Goal: Transaction & Acquisition: Book appointment/travel/reservation

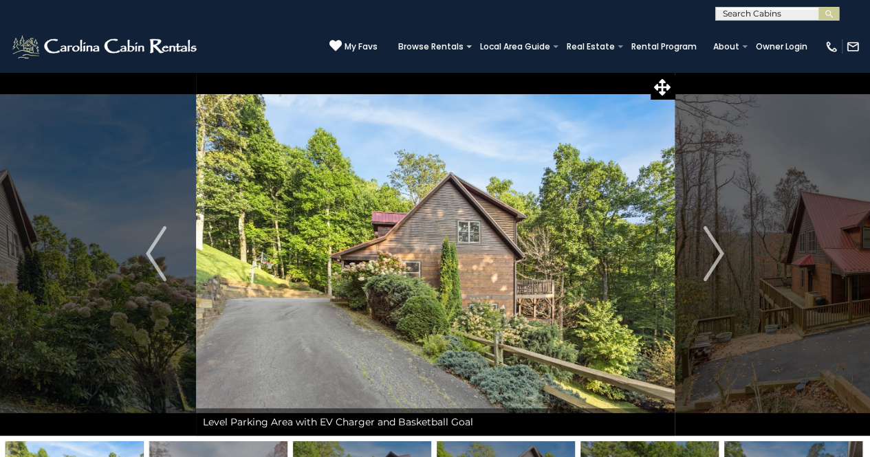
click at [714, 253] on img "Next" at bounding box center [713, 253] width 21 height 55
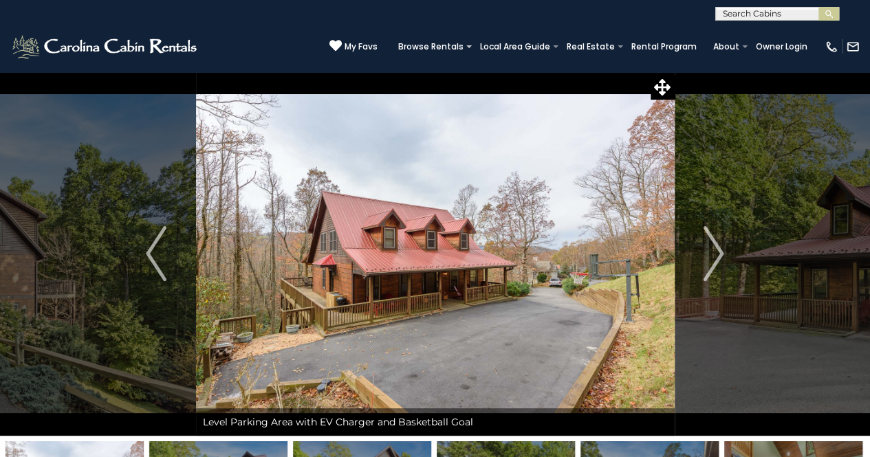
click at [722, 258] on img "Next" at bounding box center [713, 253] width 21 height 55
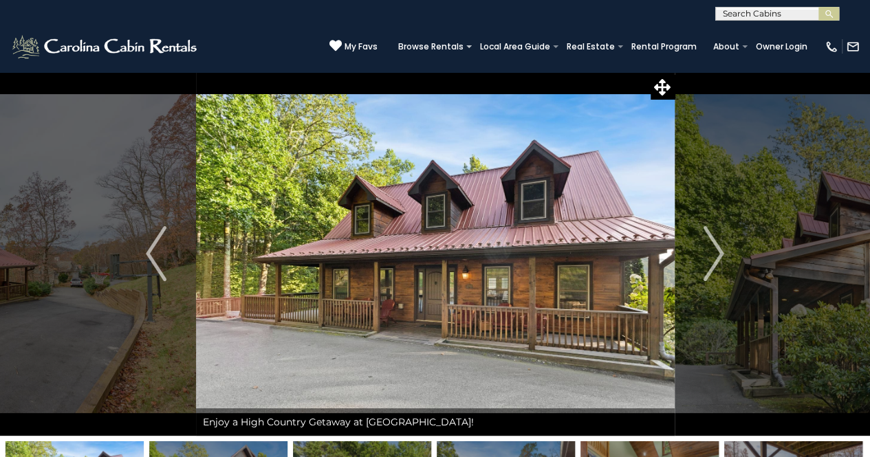
click at [722, 258] on img "Next" at bounding box center [713, 253] width 21 height 55
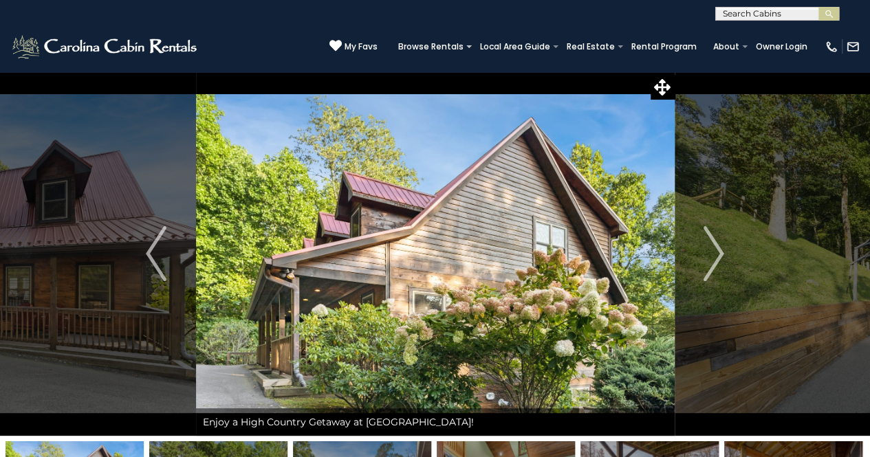
click at [722, 258] on img "Next" at bounding box center [713, 253] width 21 height 55
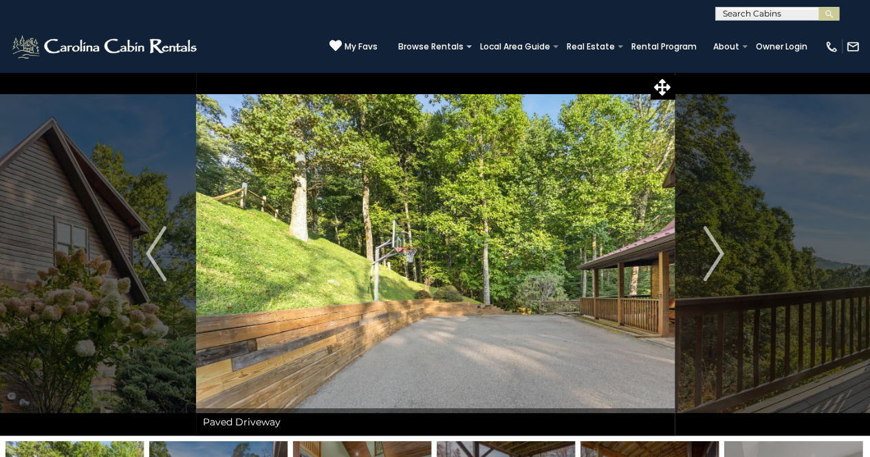
click at [725, 263] on button "Next" at bounding box center [713, 254] width 79 height 364
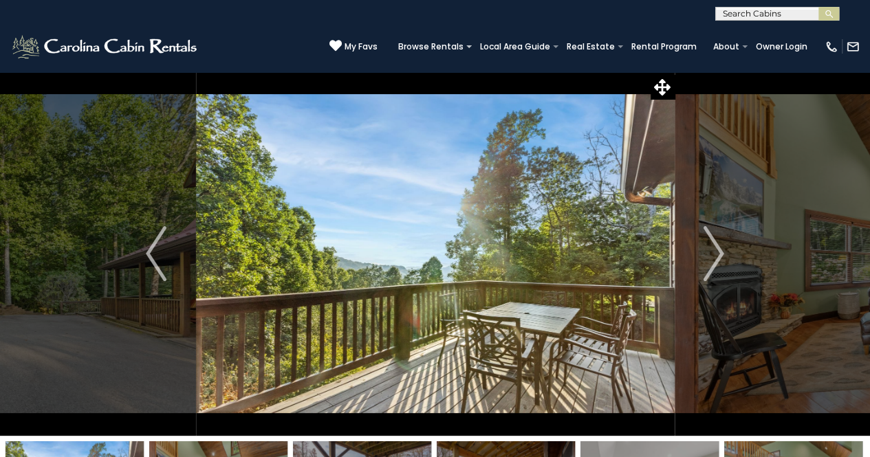
click at [715, 261] on img "Next" at bounding box center [713, 253] width 21 height 55
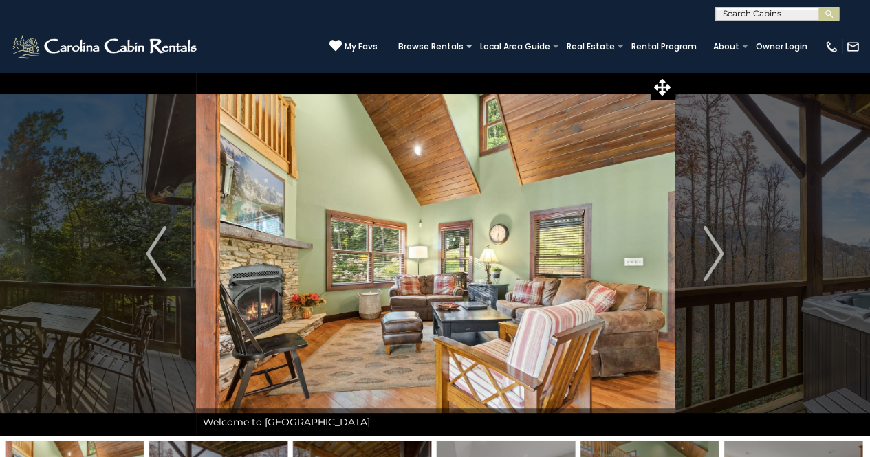
click at [715, 261] on img "Next" at bounding box center [713, 253] width 21 height 55
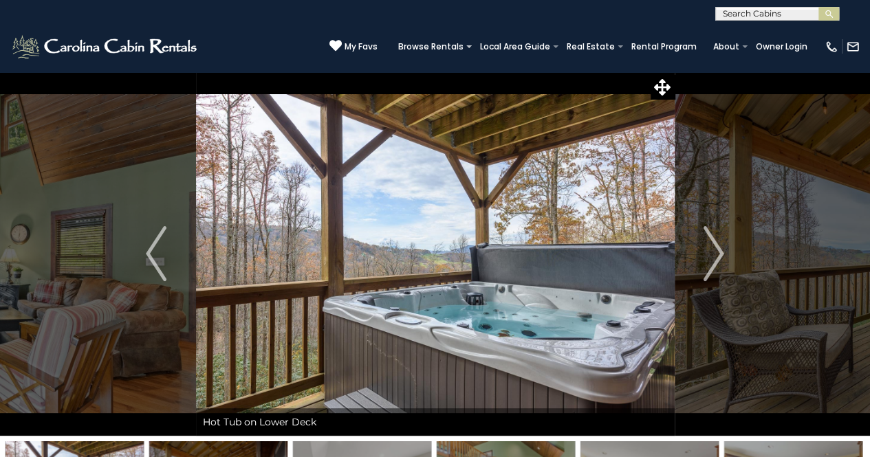
click at [715, 261] on img "Next" at bounding box center [713, 253] width 21 height 55
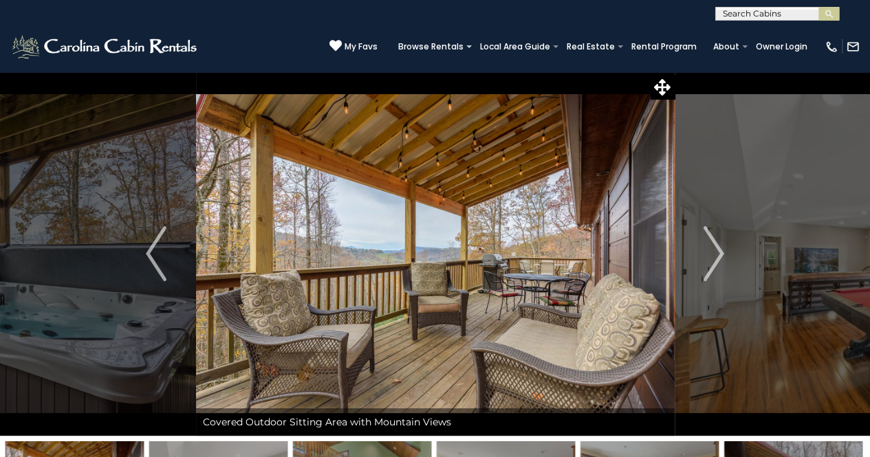
click at [715, 261] on img "Next" at bounding box center [713, 253] width 21 height 55
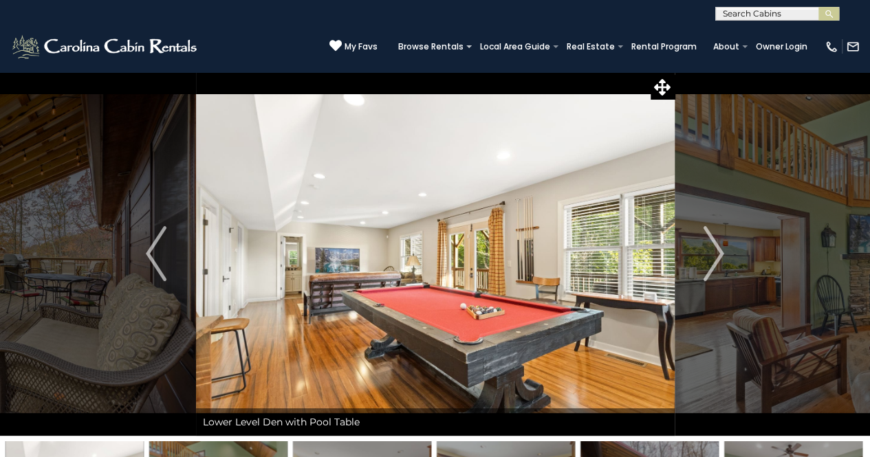
click at [715, 261] on img "Next" at bounding box center [713, 253] width 21 height 55
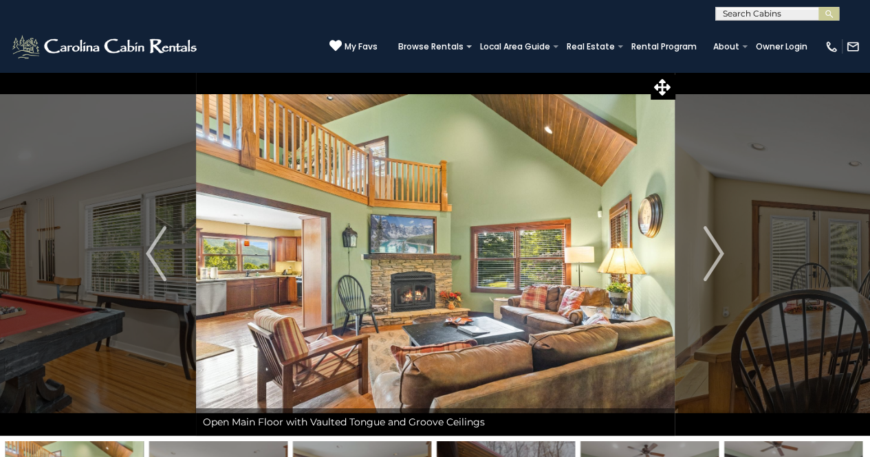
click at [718, 265] on img "Next" at bounding box center [713, 253] width 21 height 55
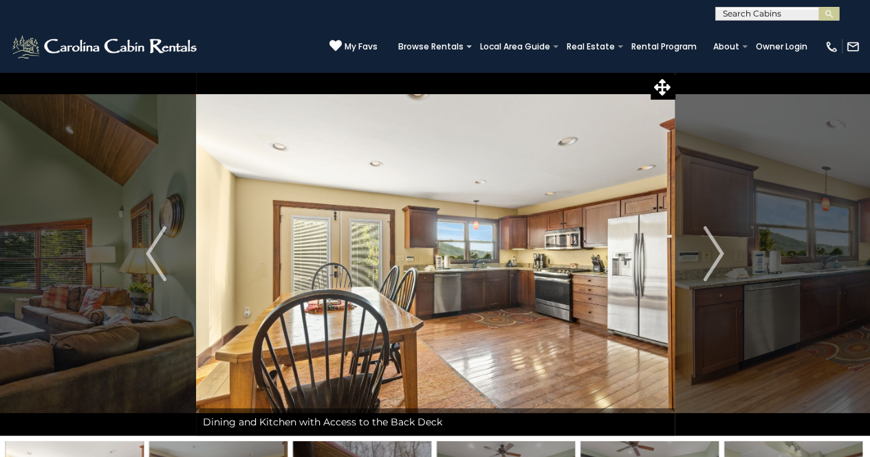
click at [718, 265] on img "Next" at bounding box center [713, 253] width 21 height 55
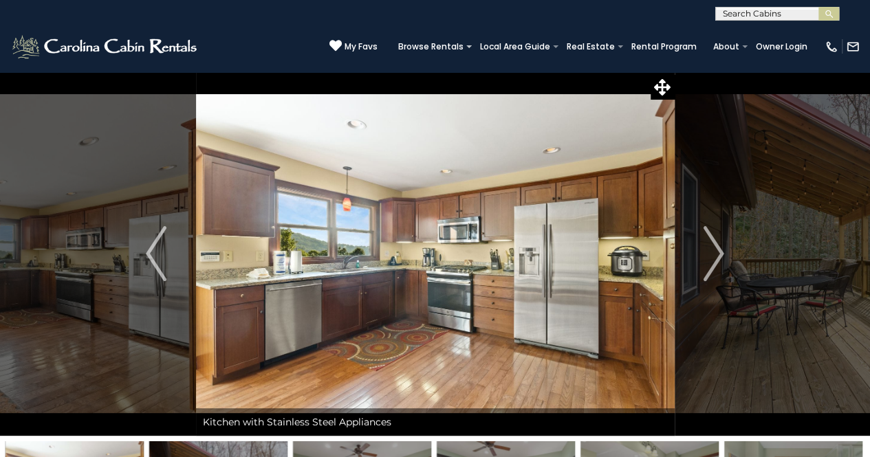
click at [718, 265] on img "Next" at bounding box center [713, 253] width 21 height 55
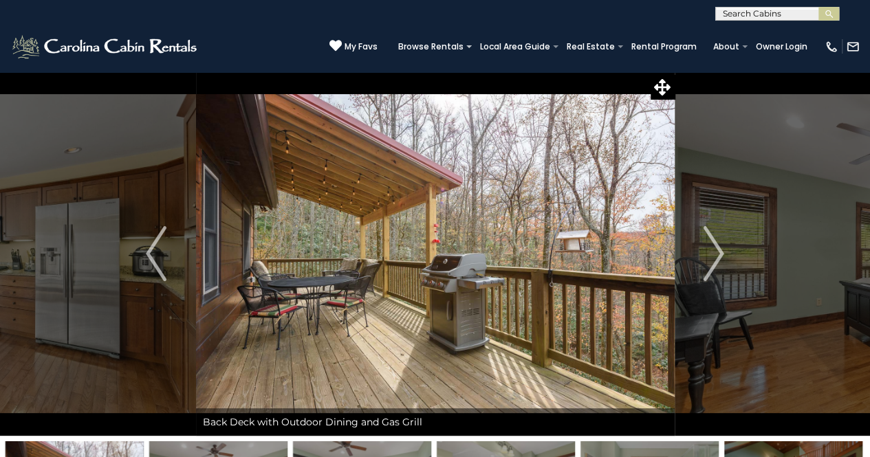
click at [718, 265] on img "Next" at bounding box center [713, 253] width 21 height 55
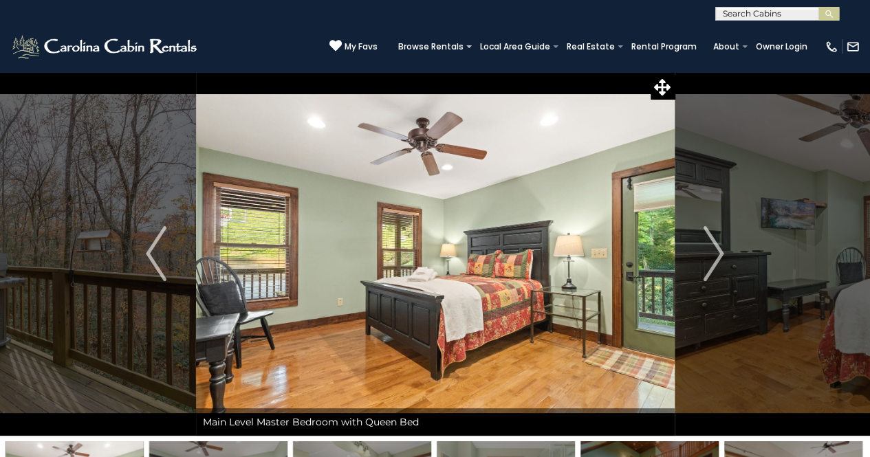
click at [718, 265] on img "Next" at bounding box center [713, 253] width 21 height 55
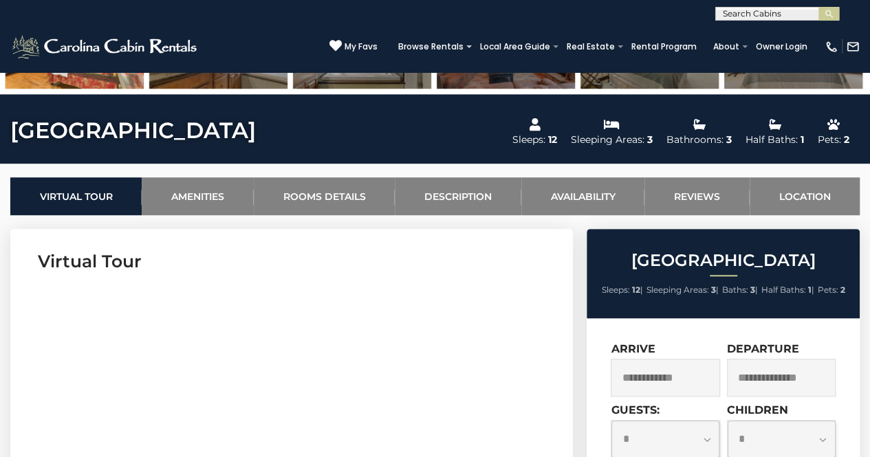
scroll to position [441, 0]
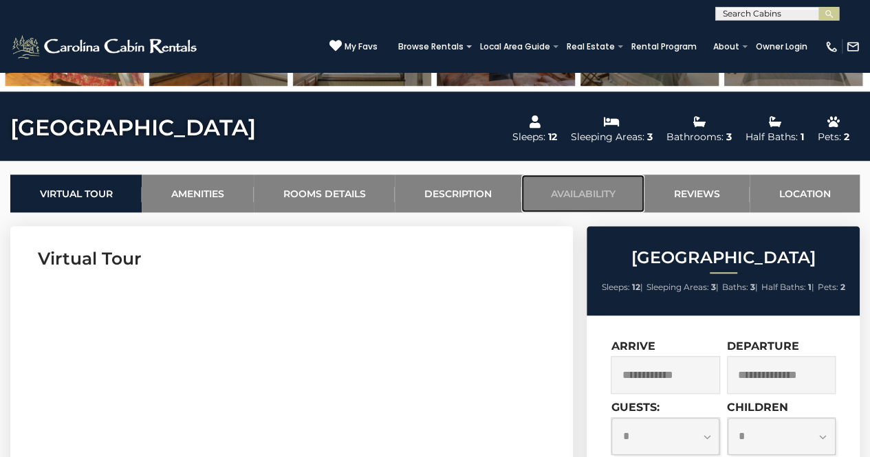
click at [569, 195] on link "Availability" at bounding box center [582, 194] width 123 height 38
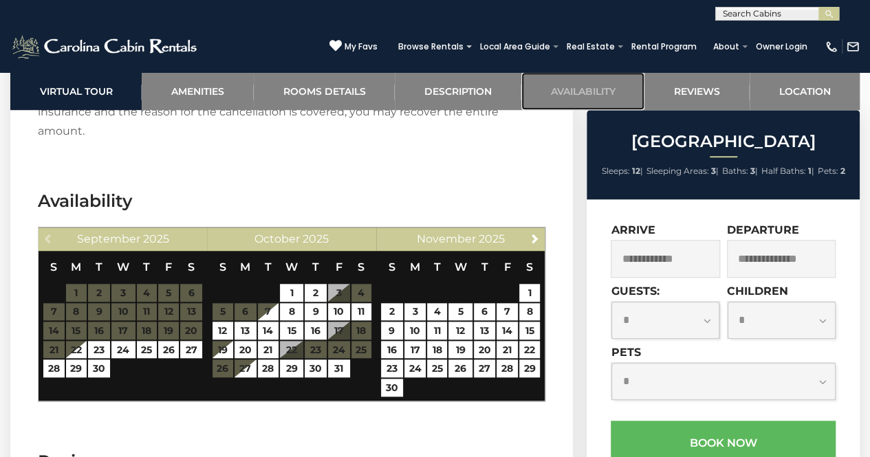
scroll to position [3114, 0]
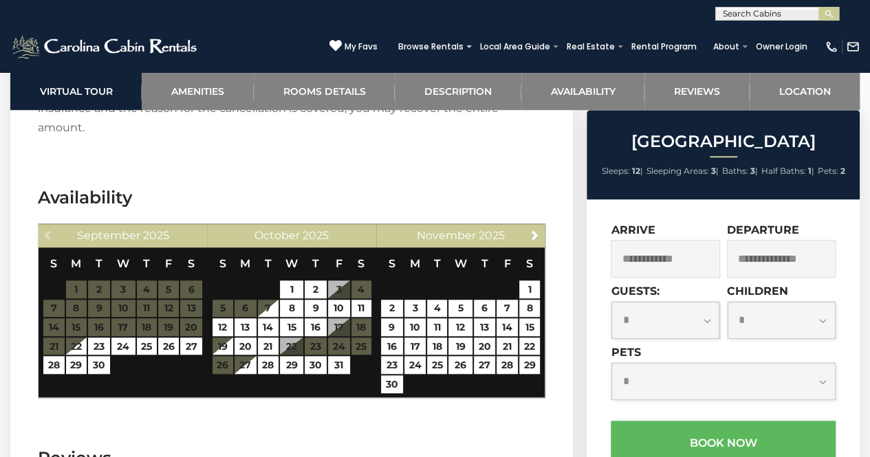
click at [652, 259] on input "text" at bounding box center [665, 259] width 109 height 38
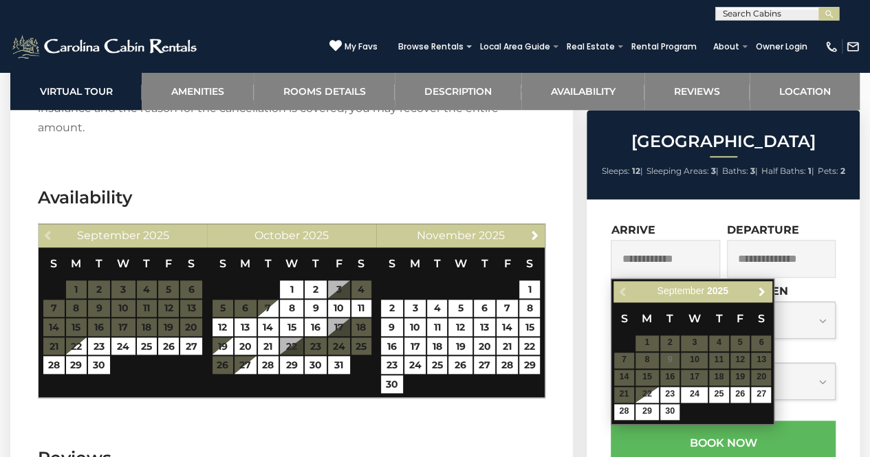
click at [763, 290] on span "Next" at bounding box center [761, 291] width 11 height 11
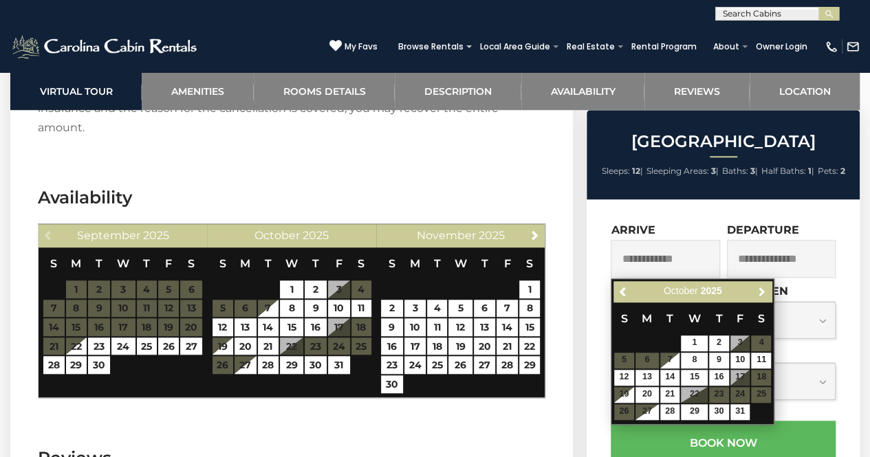
click at [763, 289] on span "Next" at bounding box center [761, 291] width 11 height 11
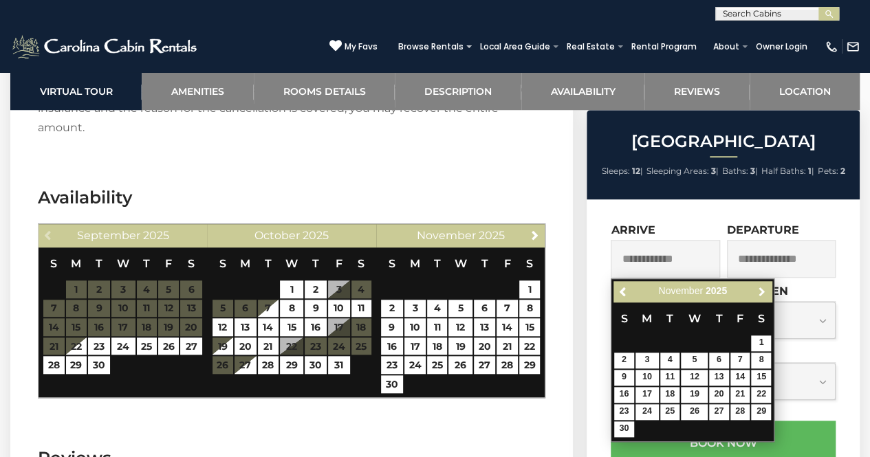
click at [759, 292] on span "Next" at bounding box center [761, 291] width 11 height 11
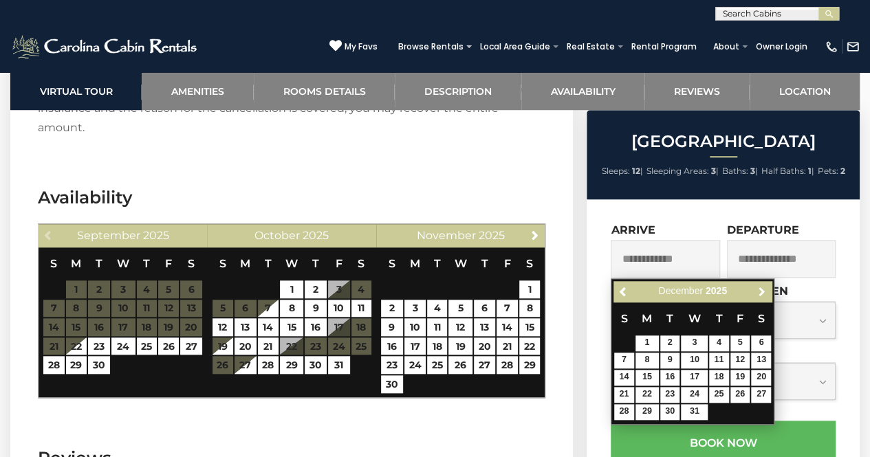
click at [763, 292] on span "Next" at bounding box center [761, 291] width 11 height 11
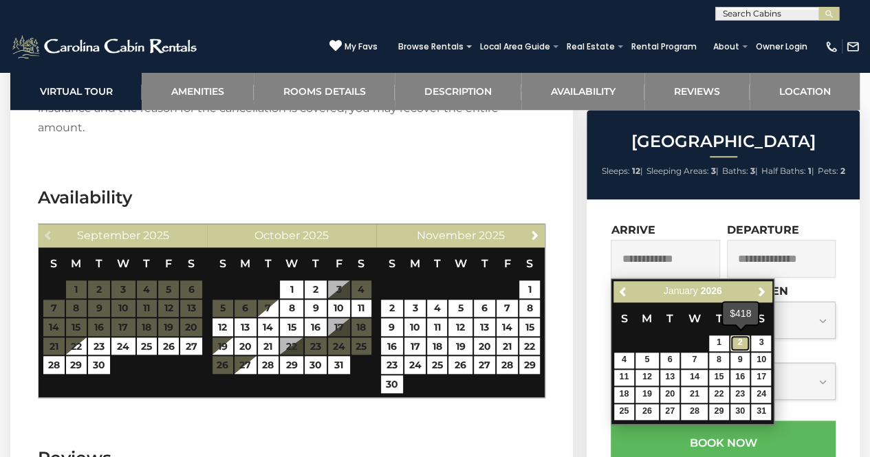
click at [741, 342] on link "2" at bounding box center [740, 344] width 20 height 16
type input "**********"
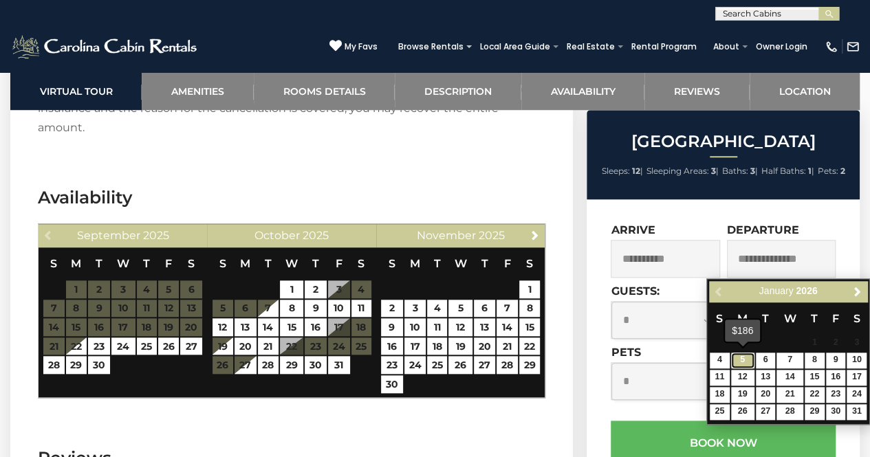
click at [741, 360] on link "5" at bounding box center [742, 361] width 23 height 16
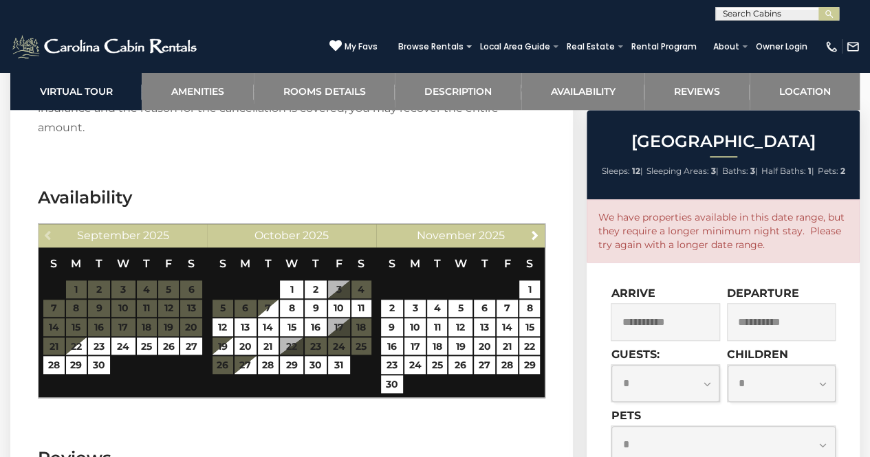
click at [774, 323] on input "**********" at bounding box center [781, 322] width 109 height 38
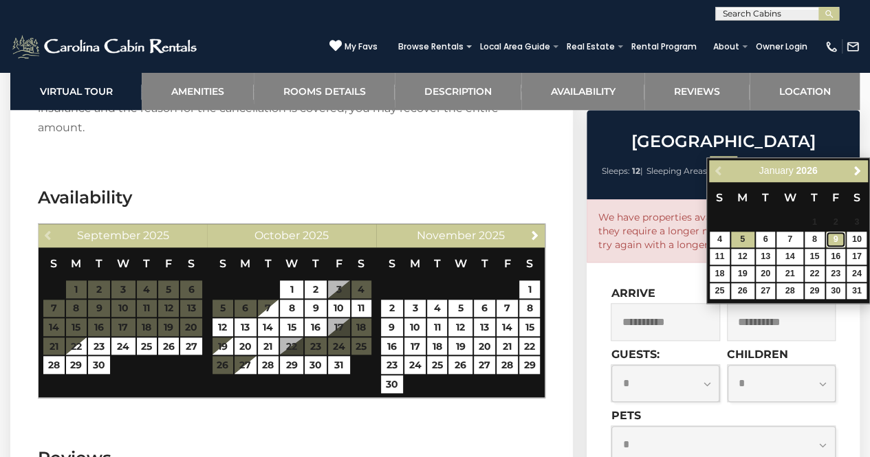
click at [838, 238] on link "9" at bounding box center [836, 240] width 20 height 16
type input "**********"
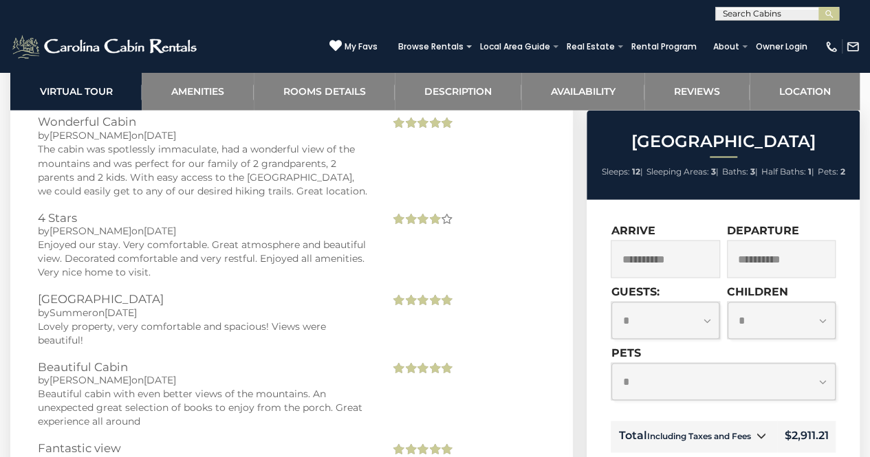
scroll to position [3750, 0]
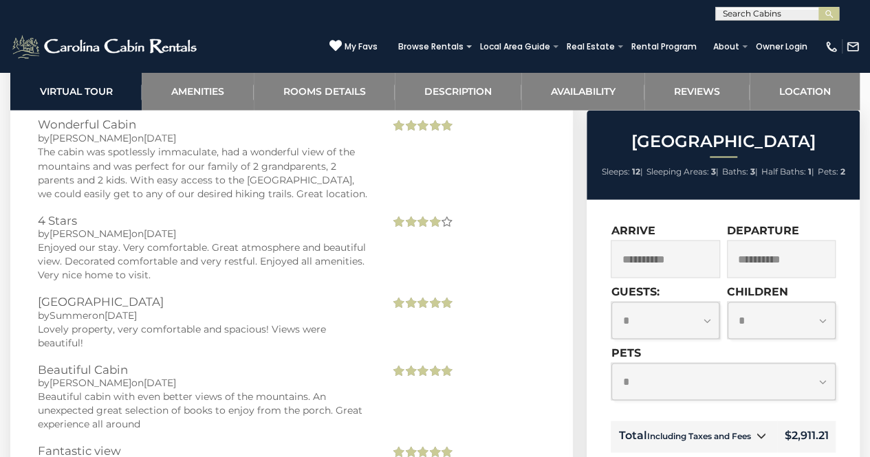
click at [759, 440] on icon at bounding box center [761, 435] width 10 height 10
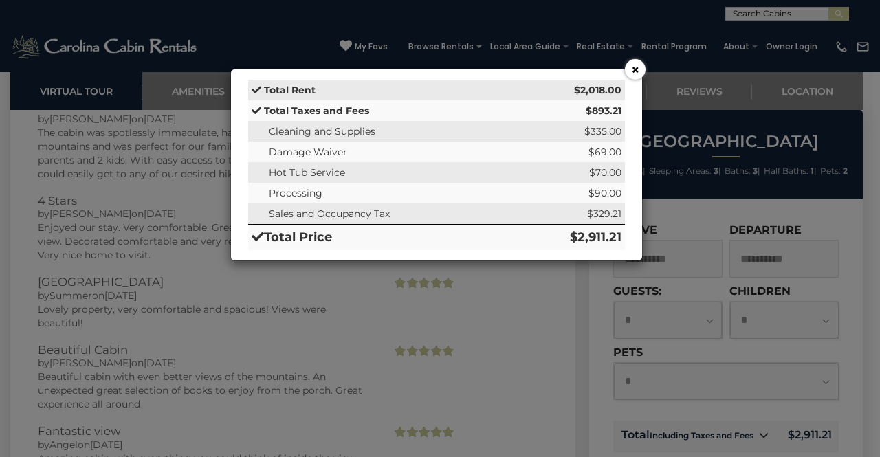
click at [635, 65] on button "×" at bounding box center [635, 69] width 21 height 21
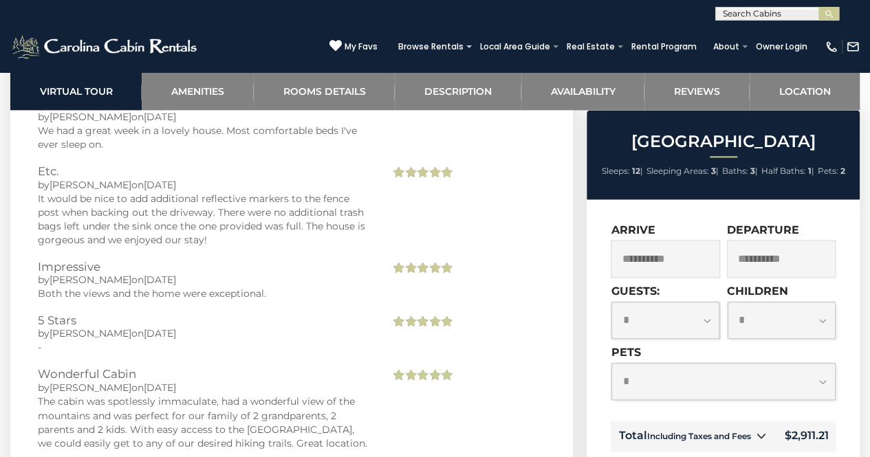
scroll to position [3500, 0]
click at [679, 250] on input "**********" at bounding box center [665, 259] width 109 height 38
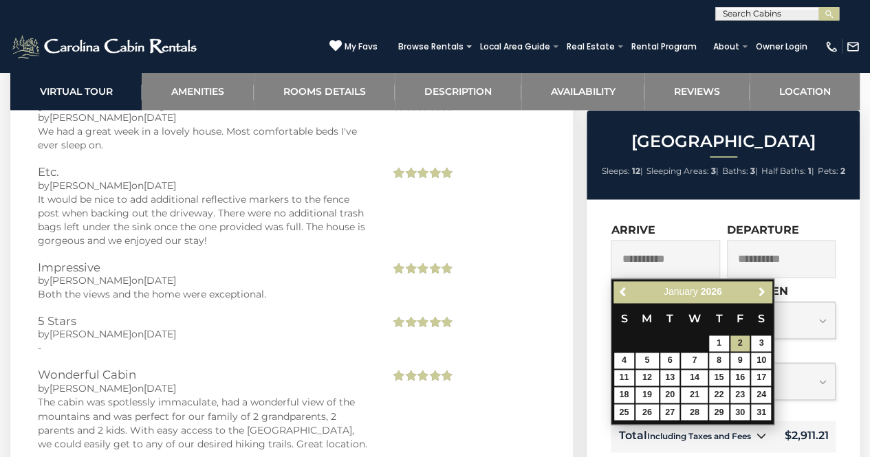
click at [762, 292] on span "Next" at bounding box center [761, 291] width 11 height 11
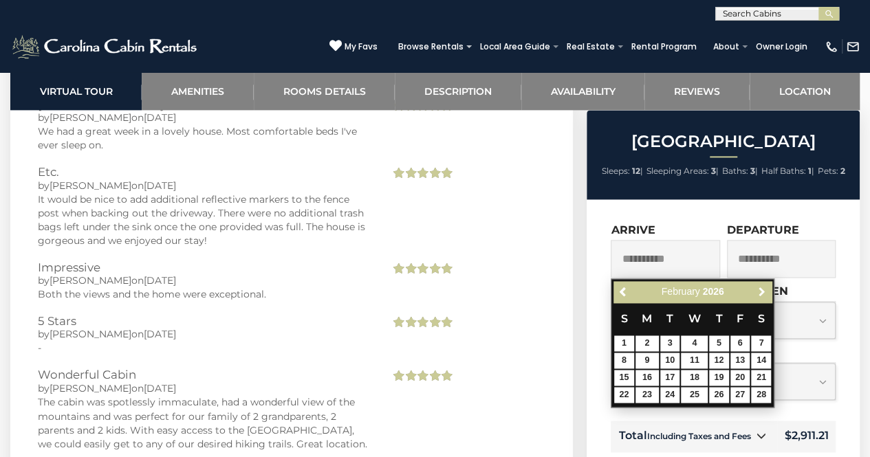
click at [763, 289] on span "Next" at bounding box center [761, 291] width 11 height 11
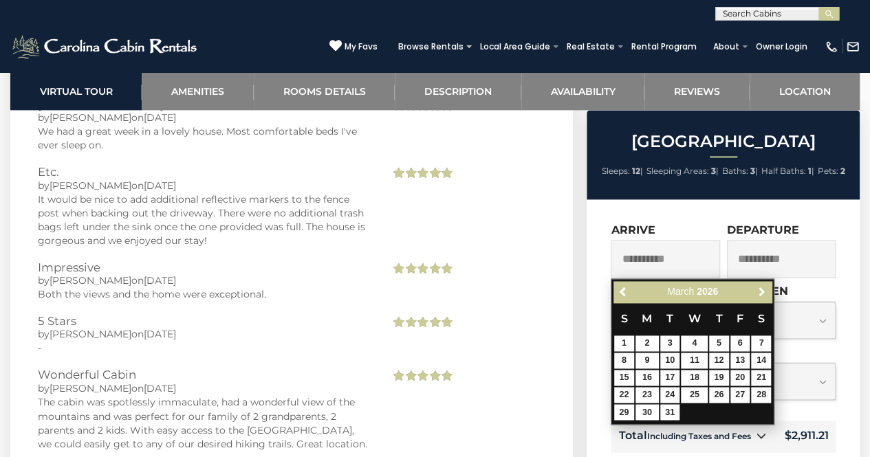
click at [763, 289] on span "Next" at bounding box center [761, 291] width 11 height 11
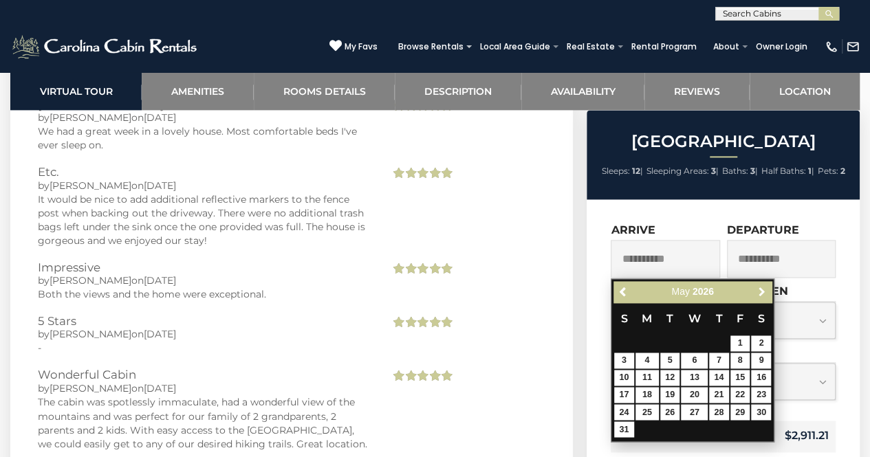
click at [763, 289] on span "Next" at bounding box center [761, 291] width 11 height 11
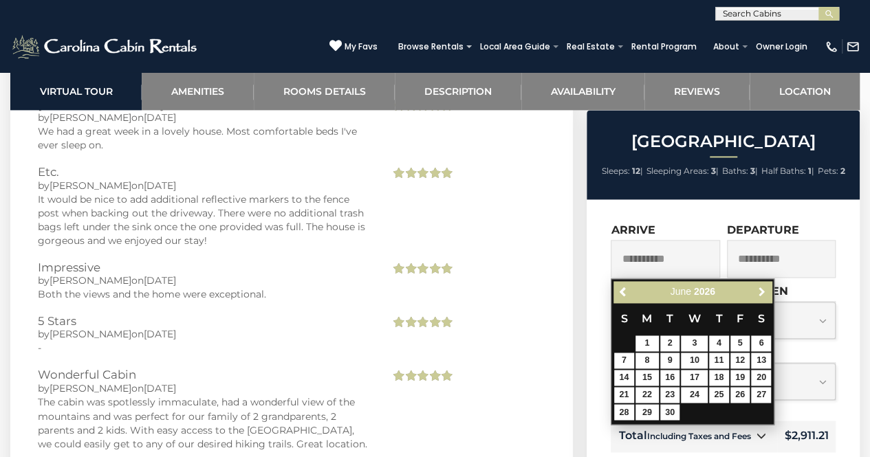
click at [763, 289] on span "Next" at bounding box center [761, 291] width 11 height 11
click at [763, 297] on link "Next" at bounding box center [761, 291] width 17 height 17
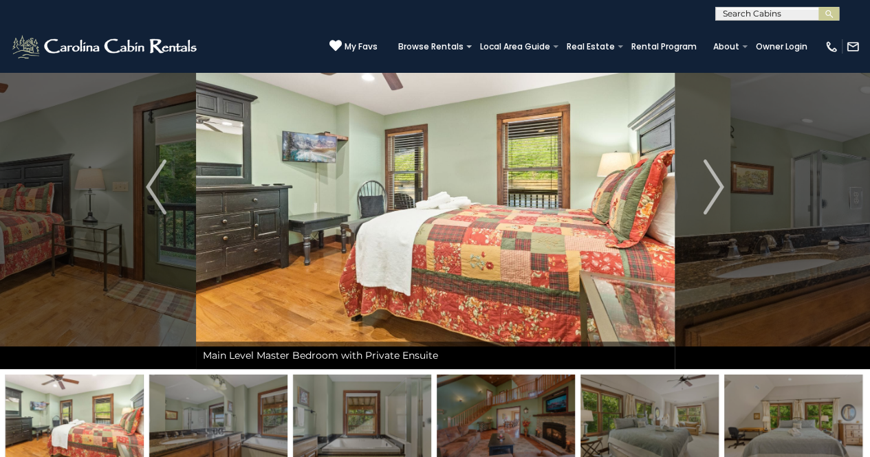
scroll to position [0, 0]
